Goal: Information Seeking & Learning: Learn about a topic

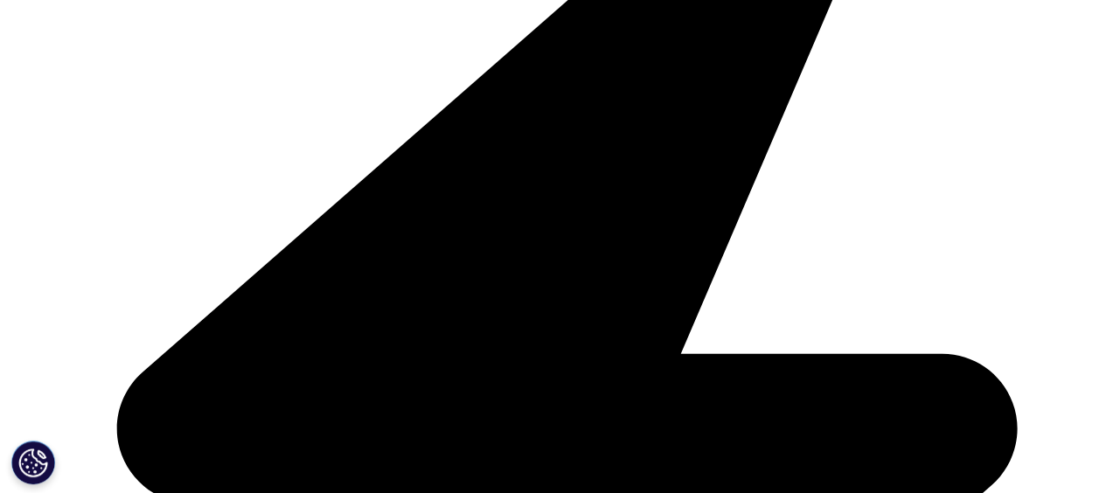
scroll to position [437, 0]
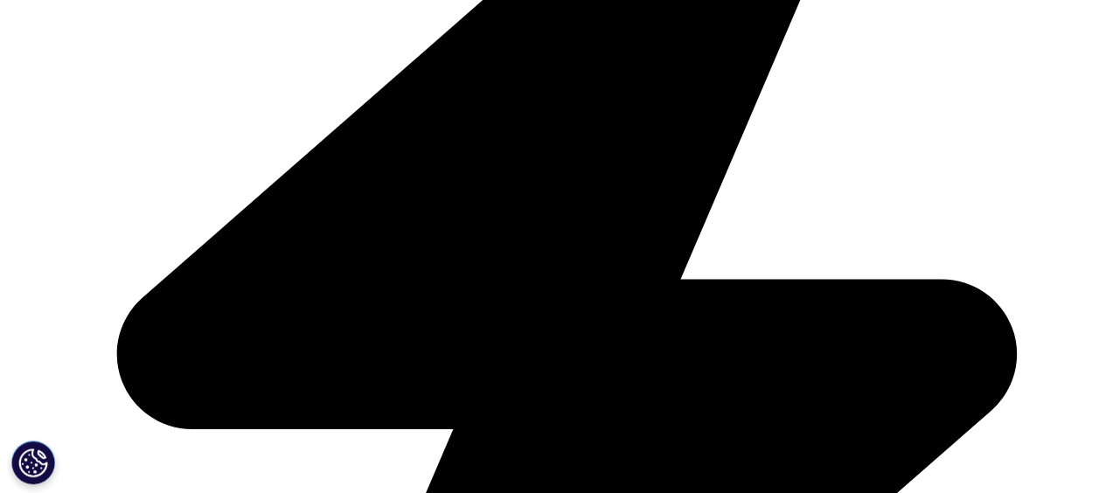
scroll to position [525, 0]
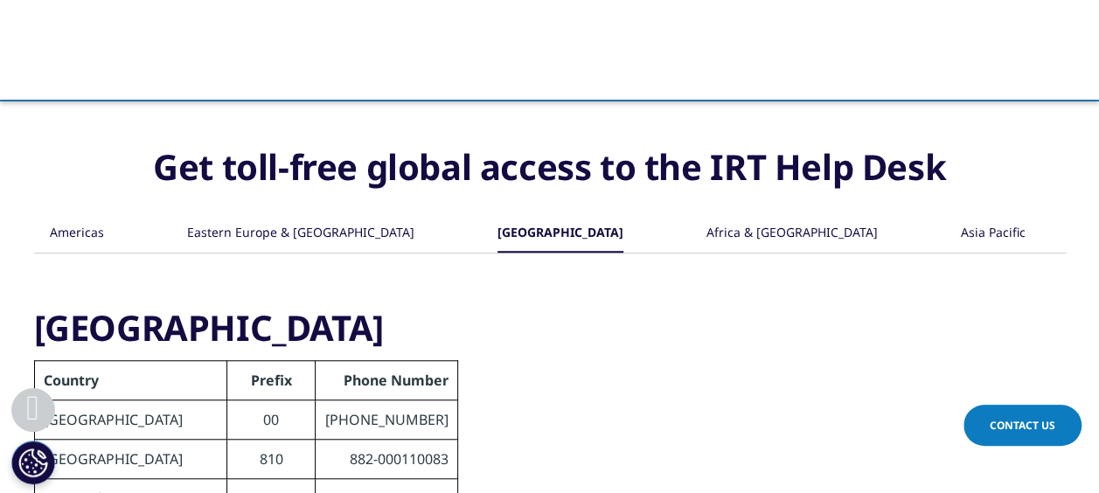
click at [797, 233] on div "Africa & [GEOGRAPHIC_DATA]" at bounding box center [792, 234] width 171 height 38
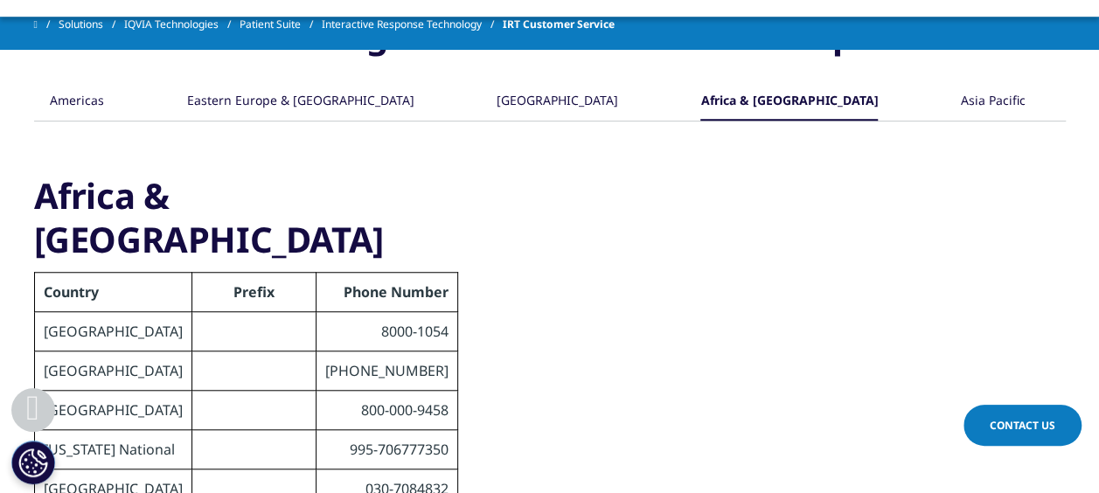
scroll to position [437, 0]
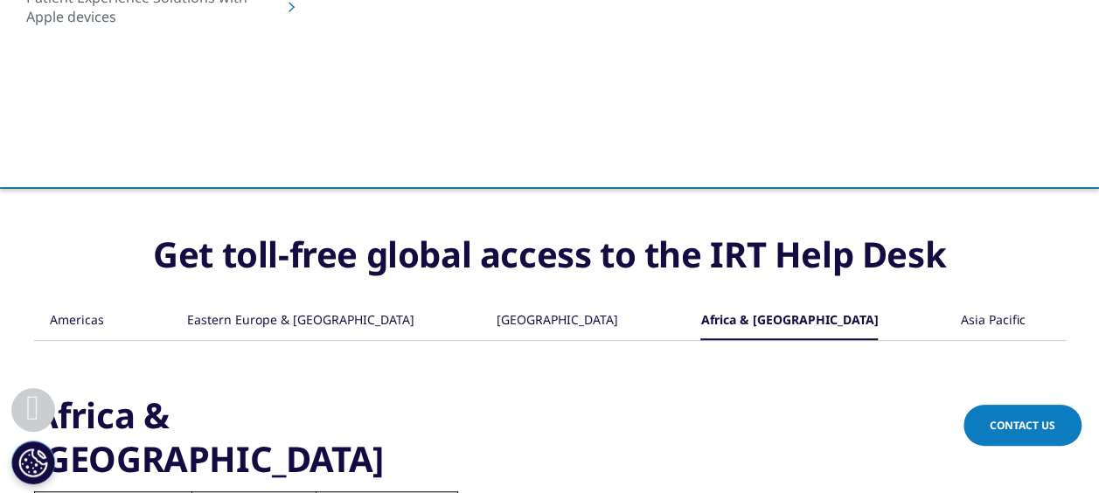
click at [973, 318] on div "Asia Pacific" at bounding box center [993, 322] width 65 height 38
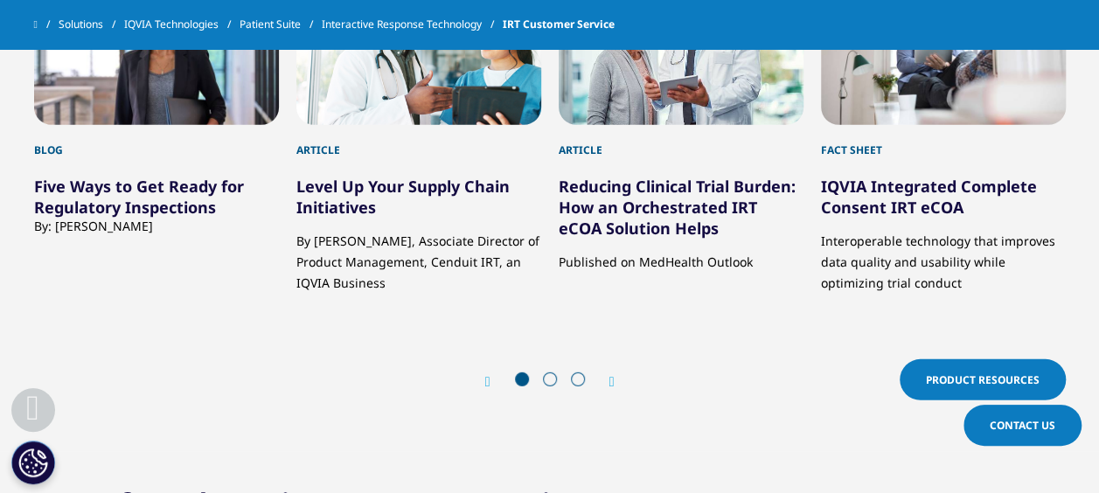
scroll to position [2361, 0]
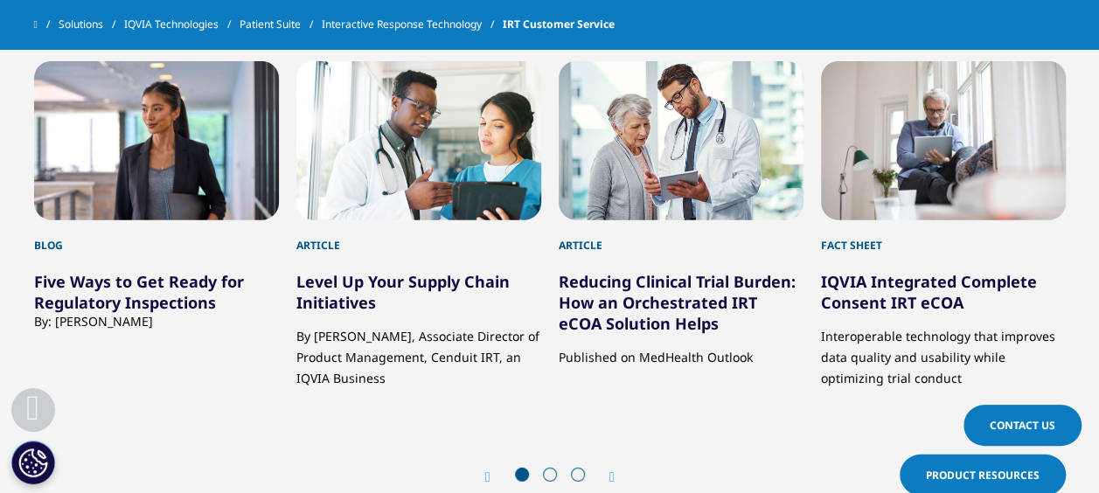
click at [619, 450] on div "Prev Product Resources Next Product Resources" at bounding box center [550, 476] width 1032 height 52
click at [608, 469] on div "Next" at bounding box center [603, 477] width 23 height 17
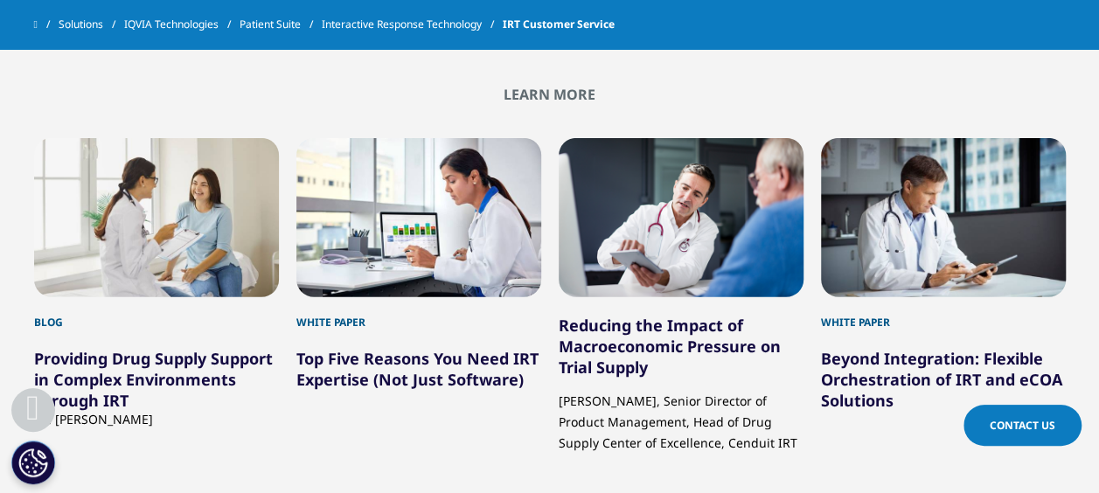
scroll to position [2186, 0]
